Goal: Information Seeking & Learning: Learn about a topic

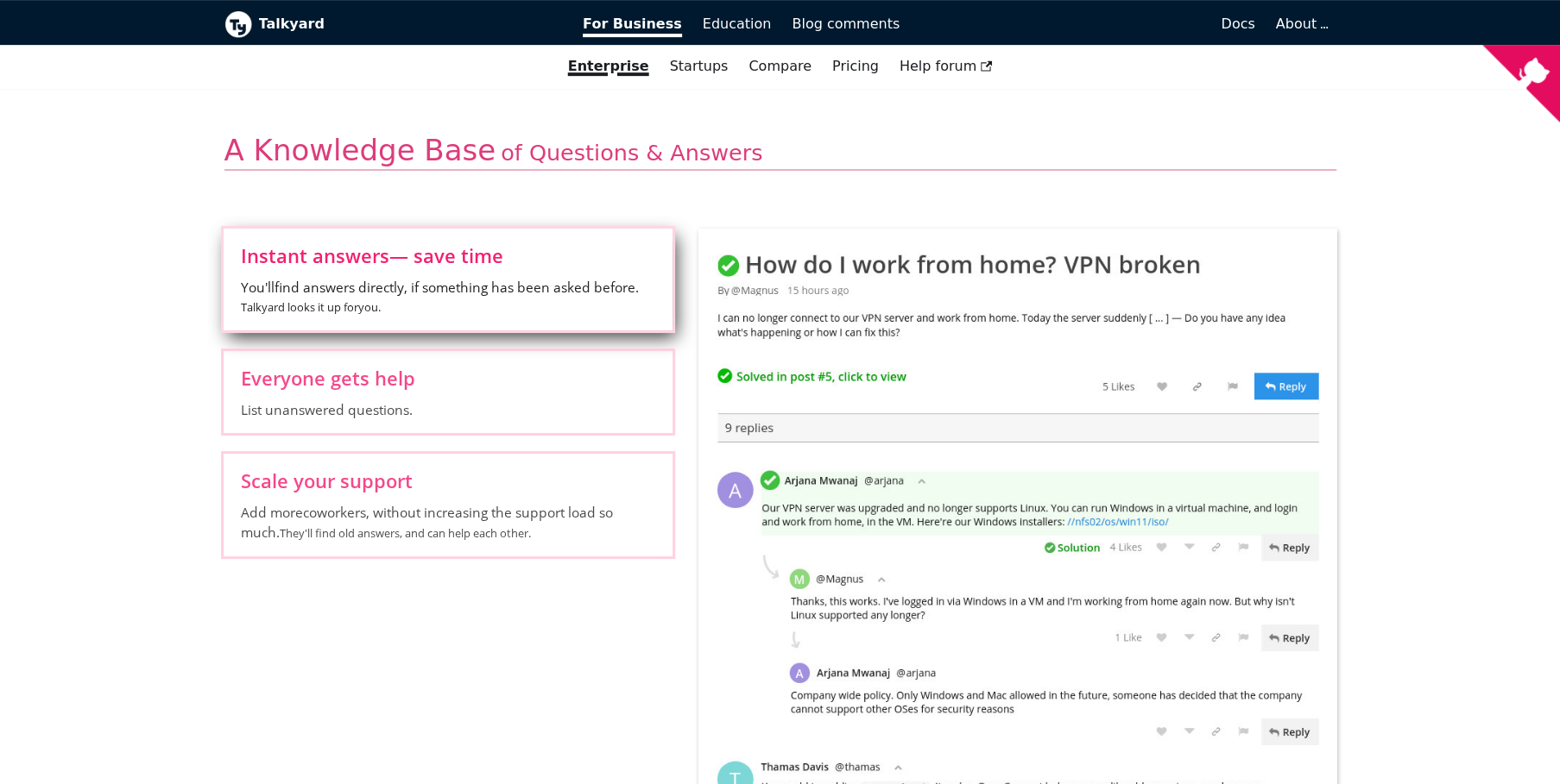
scroll to position [82, 0]
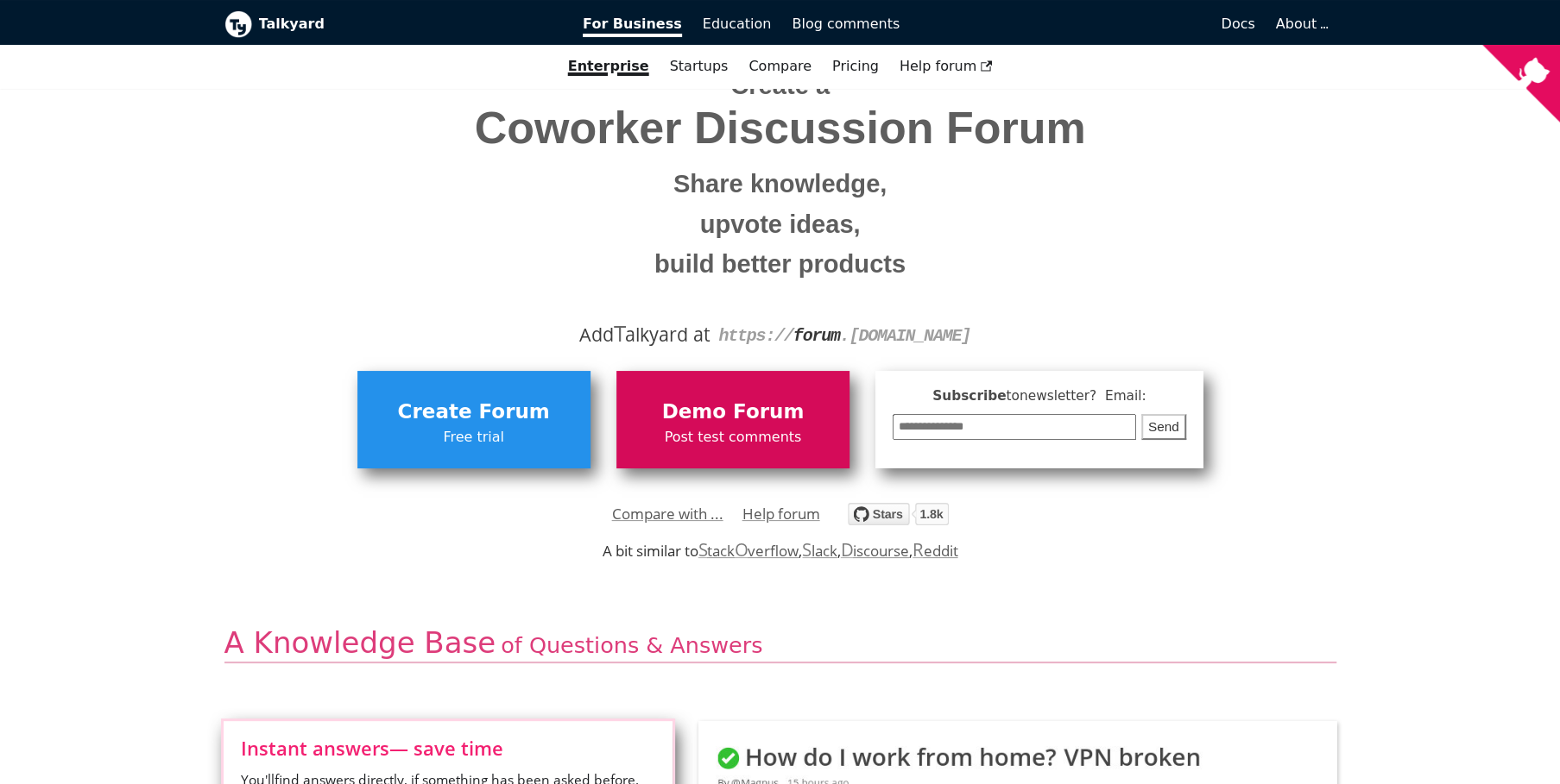
click at [726, 418] on span "Demo Forum" at bounding box center [732, 412] width 216 height 32
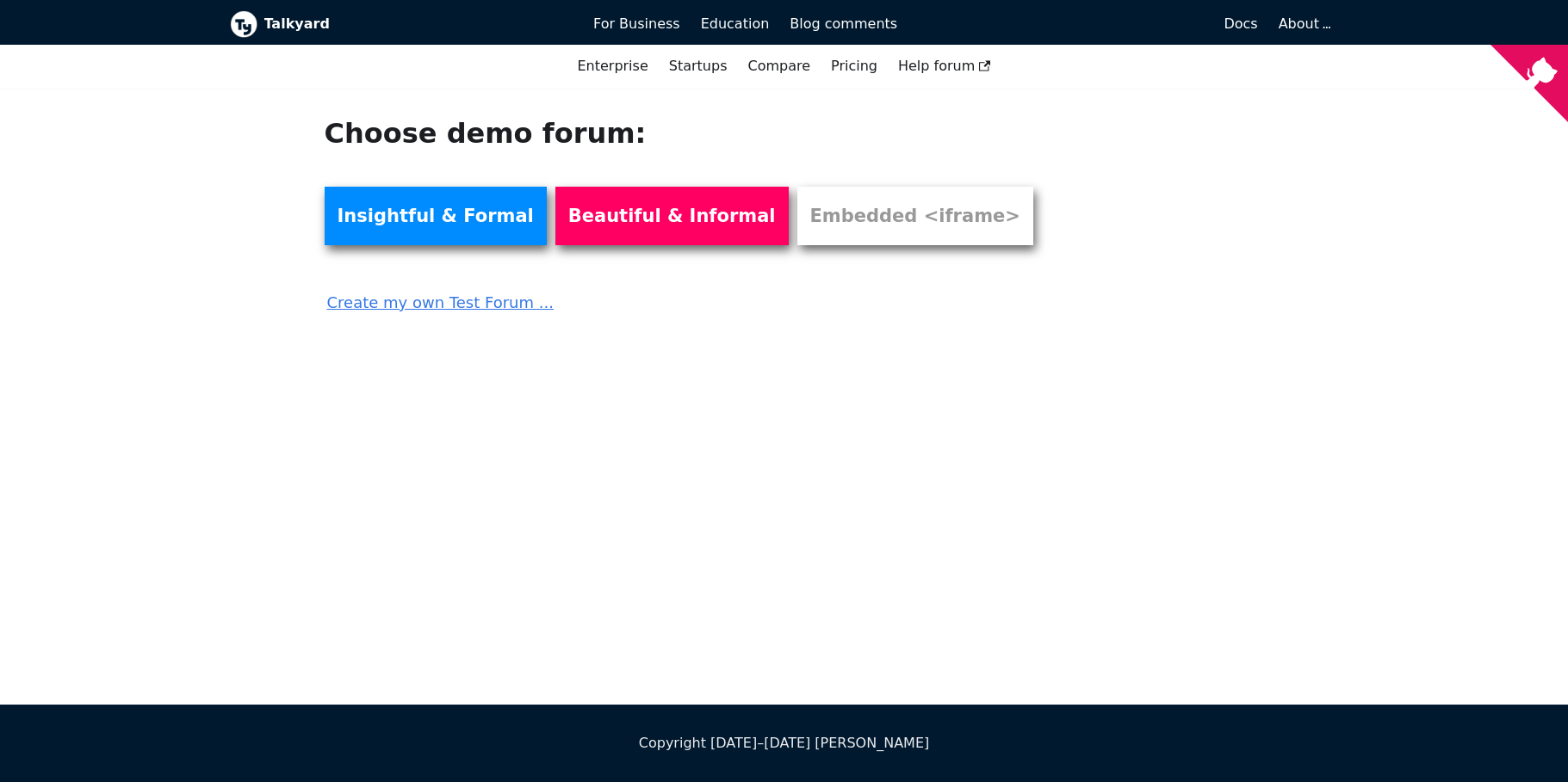
click at [423, 302] on link "Create my own Test Forum ..." at bounding box center [690, 296] width 730 height 38
click at [856, 228] on link "Embedded <iframe>" at bounding box center [915, 216] width 236 height 58
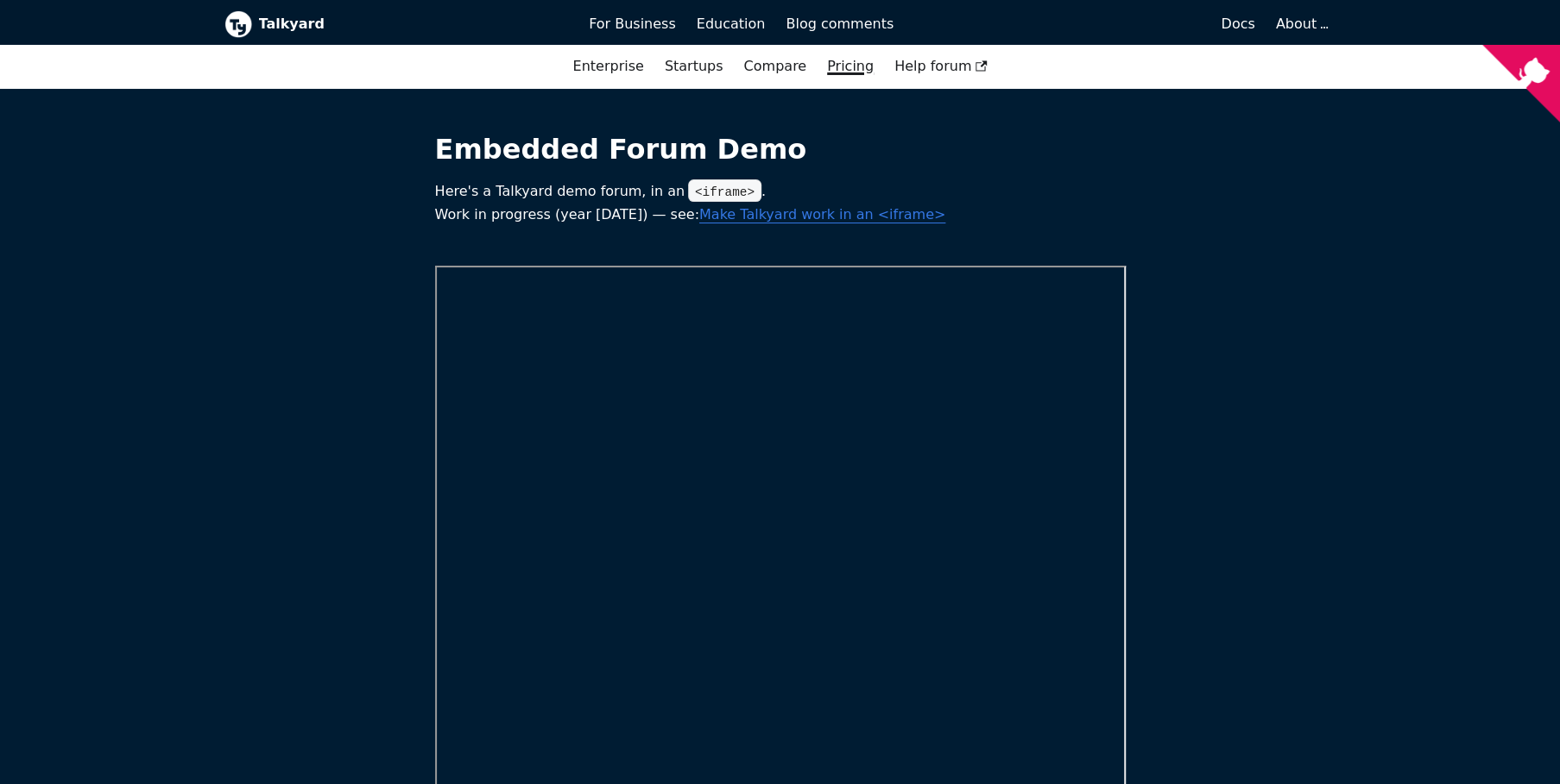
click at [838, 68] on link "Pricing" at bounding box center [850, 67] width 68 height 30
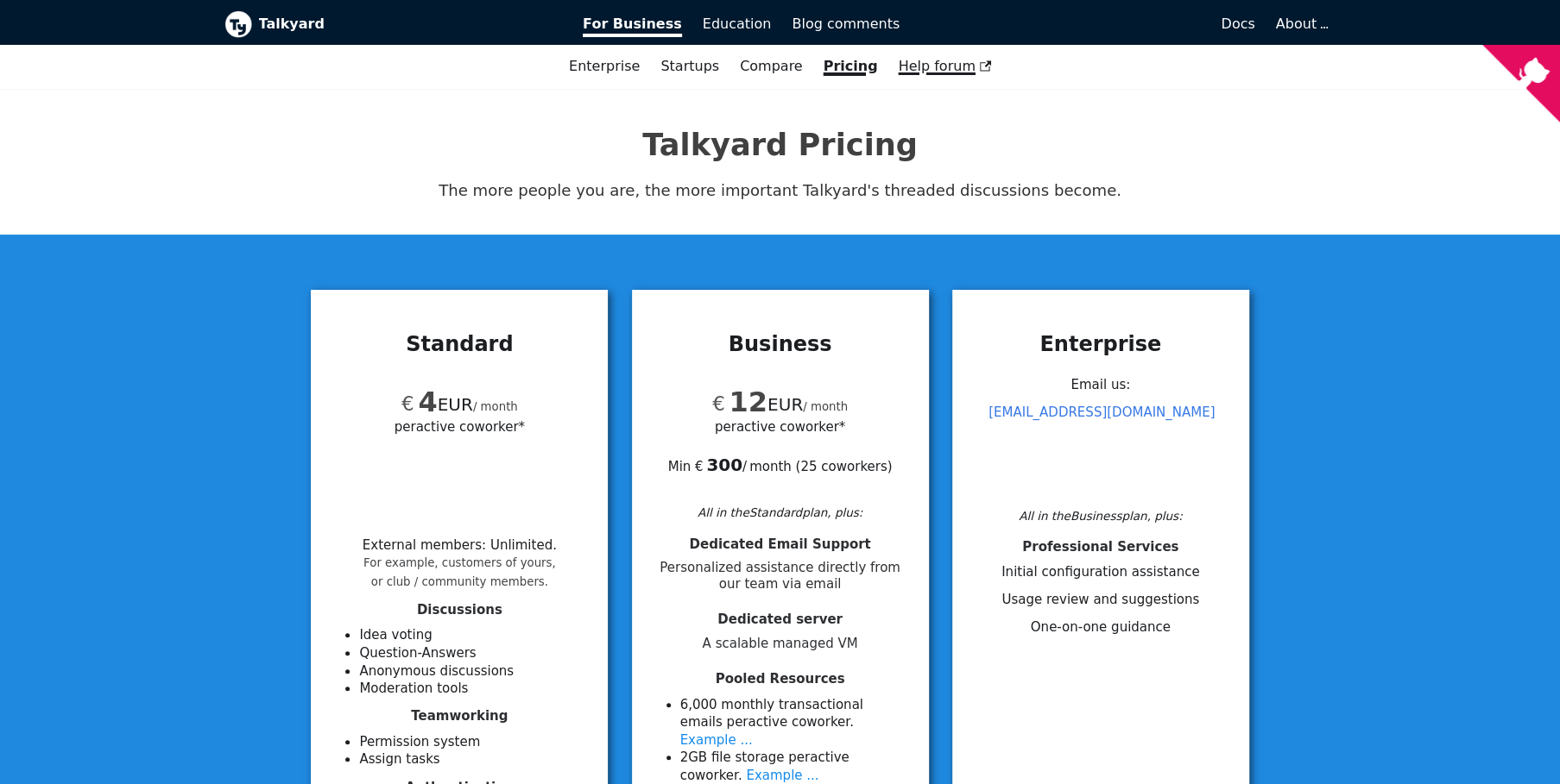
click at [897, 69] on span "Help forum" at bounding box center [944, 66] width 93 height 17
click at [265, 34] on b "Talkyard" at bounding box center [409, 24] width 301 height 22
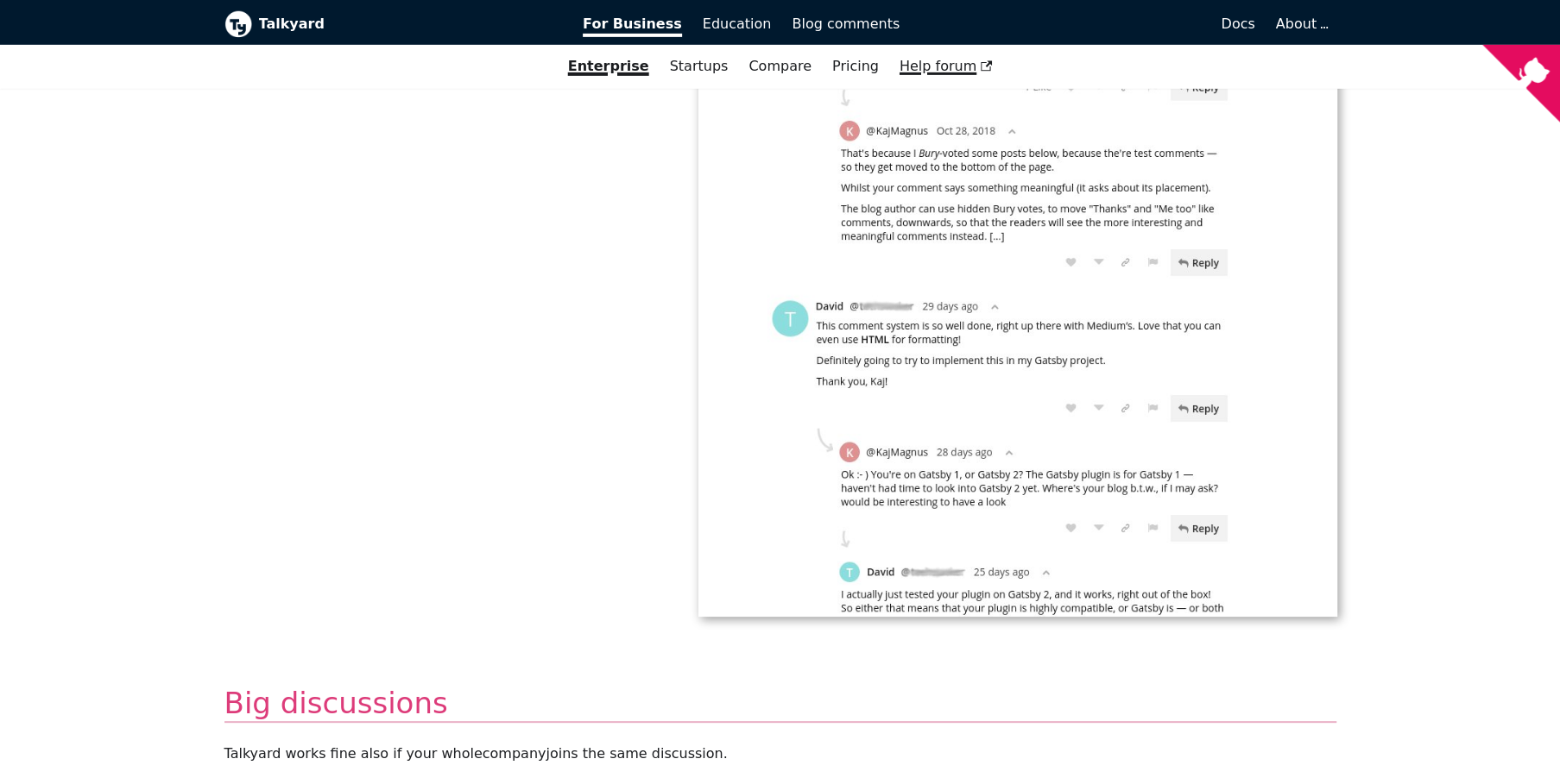
scroll to position [3839, 0]
